Goal: Navigation & Orientation: Find specific page/section

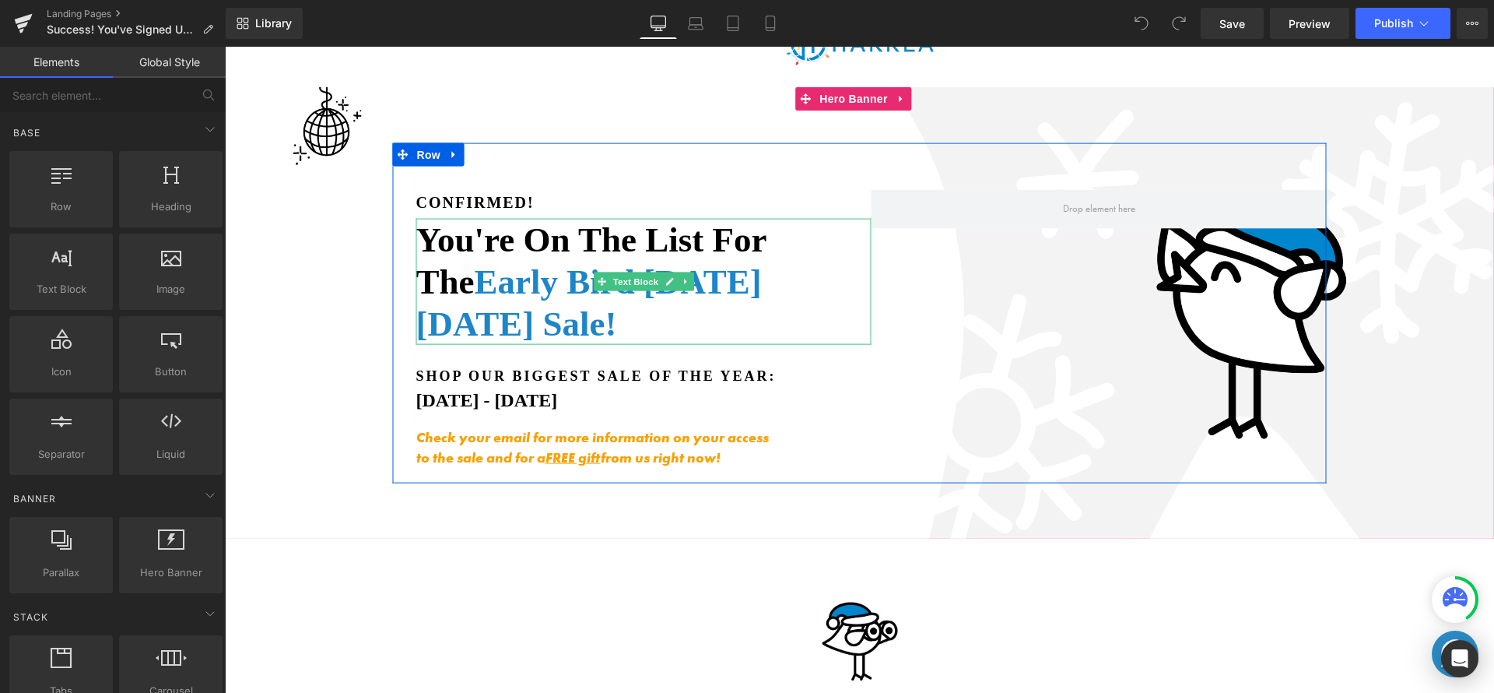
scroll to position [54, 0]
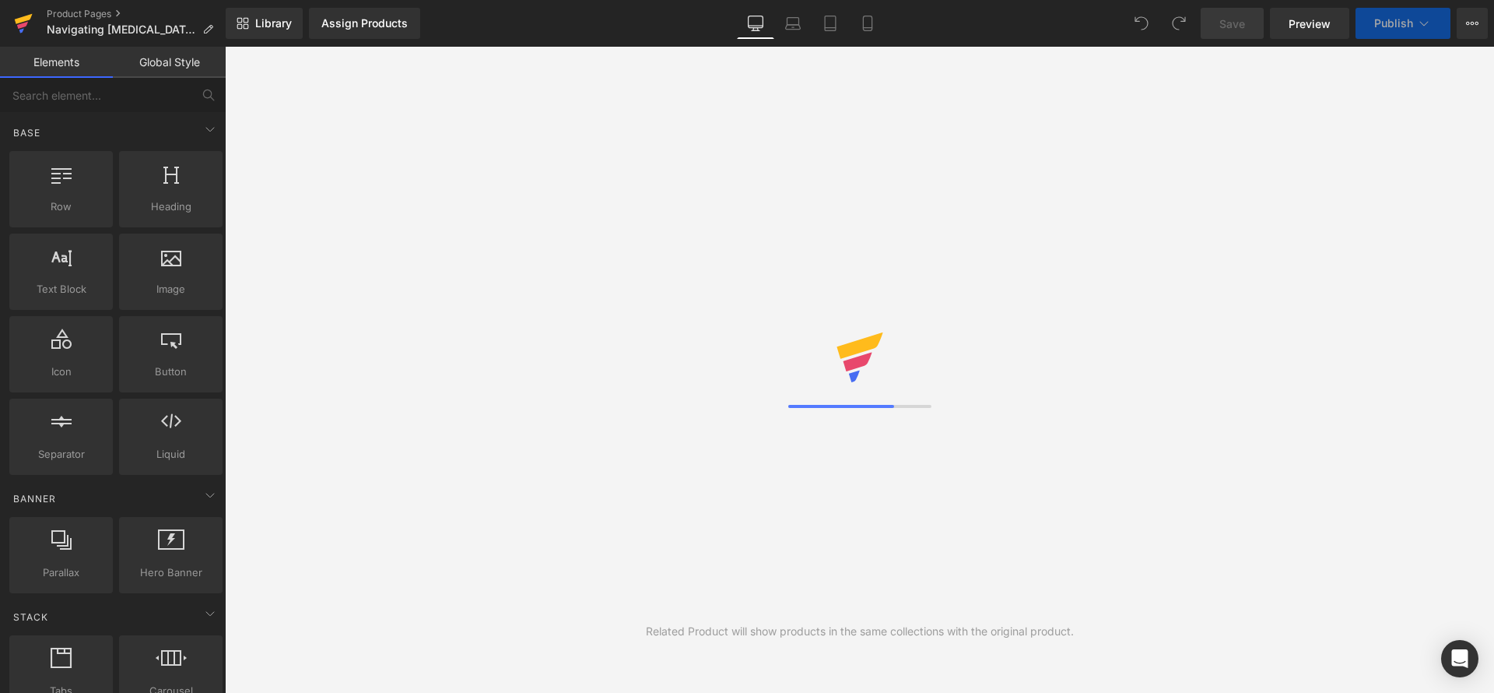
click at [21, 13] on icon at bounding box center [23, 23] width 19 height 39
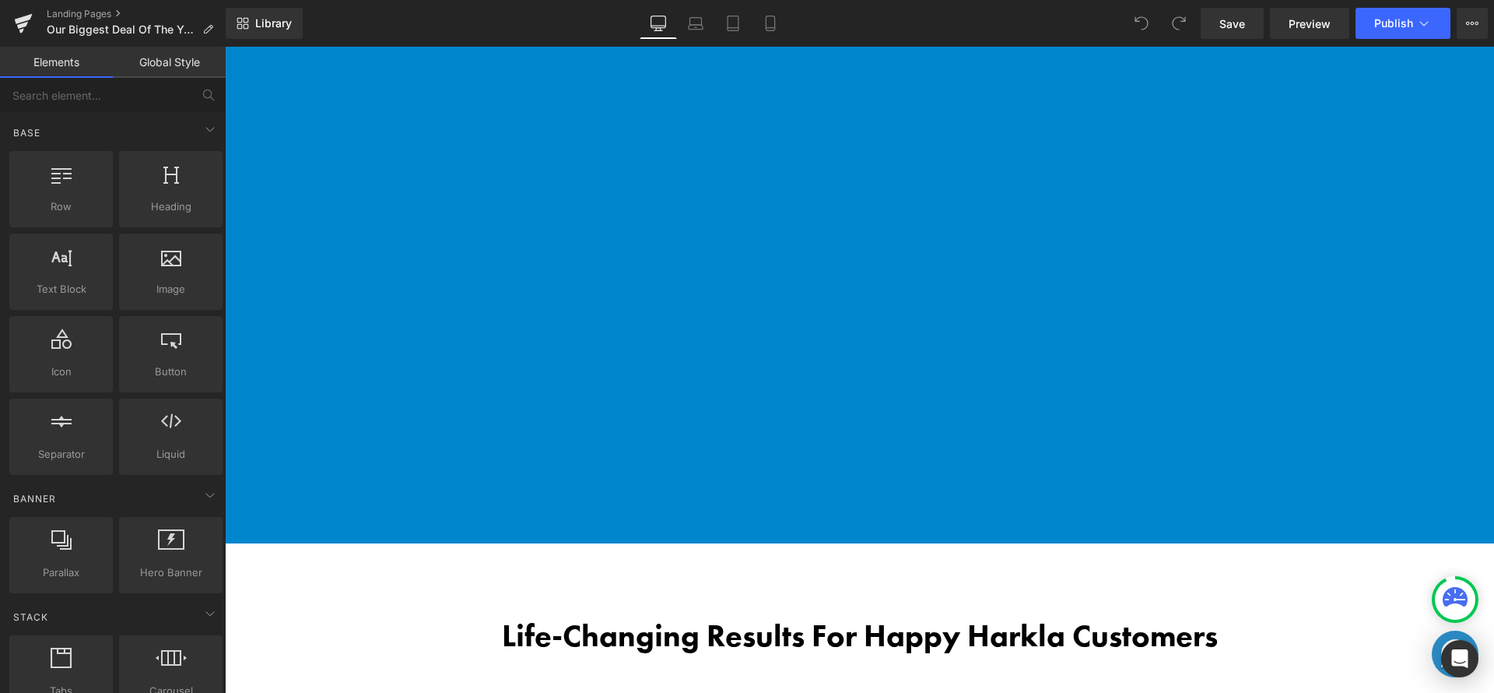
scroll to position [5439, 0]
